Goal: Information Seeking & Learning: Learn about a topic

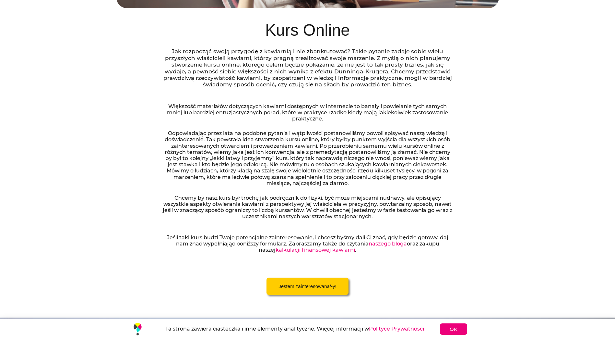
scroll to position [97, 0]
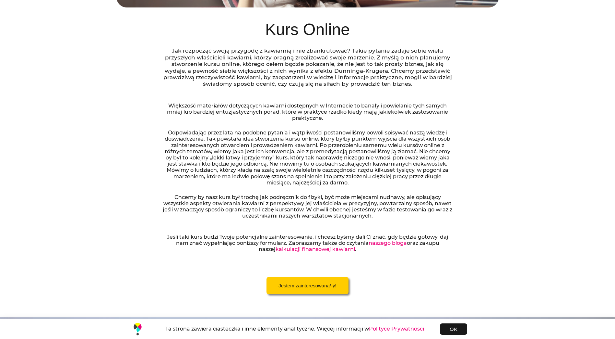
click at [454, 326] on span "OK" at bounding box center [454, 328] width 8 height 5
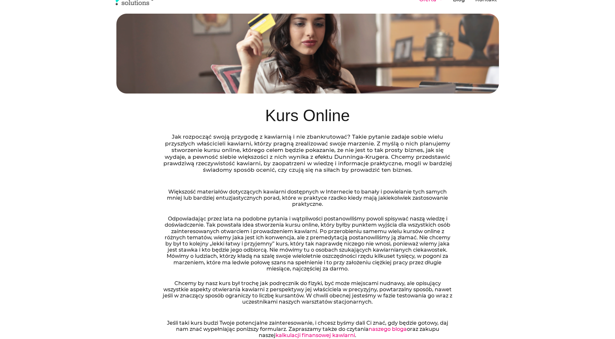
scroll to position [0, 0]
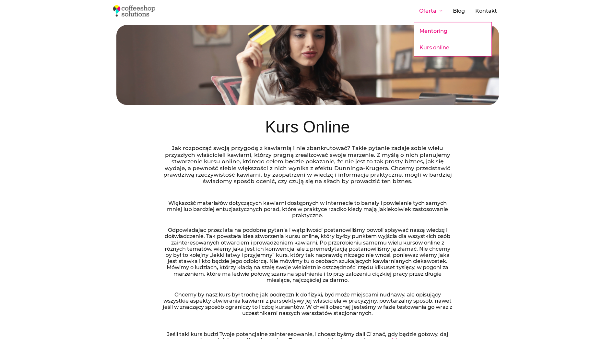
click at [434, 32] on link "Mentoring" at bounding box center [453, 30] width 77 height 17
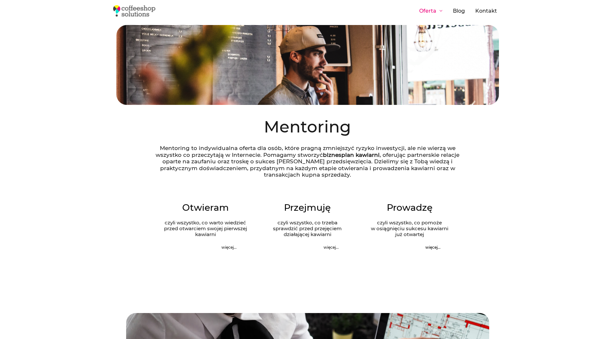
click at [428, 247] on span "więcej..." at bounding box center [433, 247] width 15 height 4
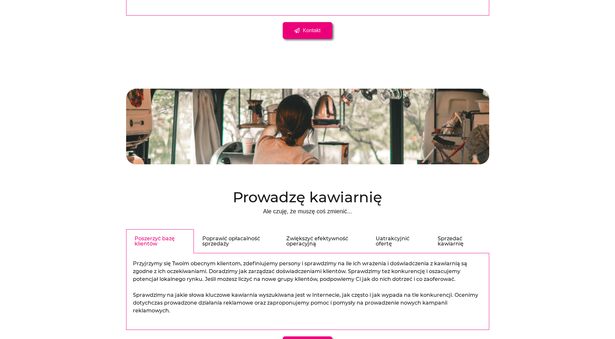
scroll to position [936, 0]
